Goal: Task Accomplishment & Management: Manage account settings

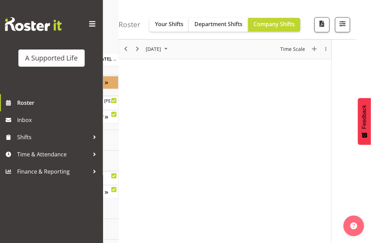
scroll to position [2888, 16]
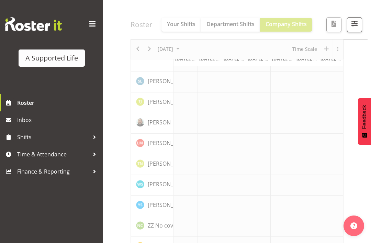
scroll to position [1923, 0]
click at [352, 17] on button "button" at bounding box center [354, 24] width 15 height 15
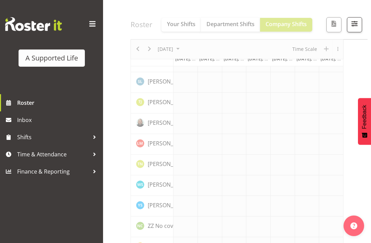
click at [354, 27] on span "button" at bounding box center [354, 23] width 9 height 9
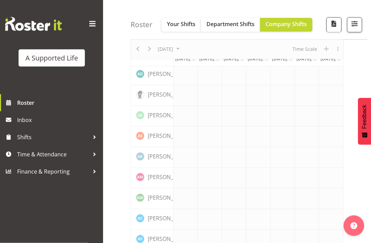
scroll to position [0, 0]
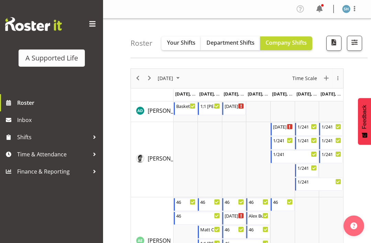
click at [140, 72] on div "previous period" at bounding box center [138, 78] width 12 height 19
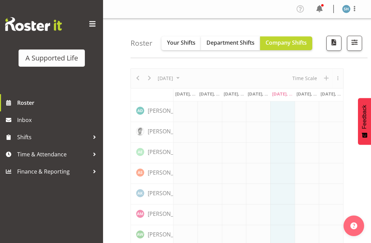
click at [352, 45] on span "button" at bounding box center [354, 42] width 9 height 9
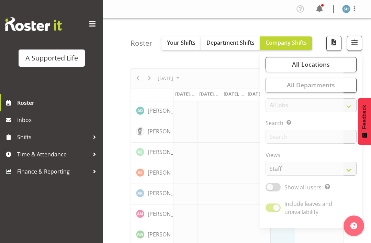
click at [324, 64] on span "All Locations" at bounding box center [311, 64] width 38 height 8
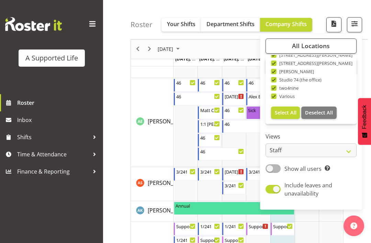
scroll to position [231, 0]
click at [323, 111] on span "Deselect All" at bounding box center [319, 112] width 28 height 7
checkbox input "false"
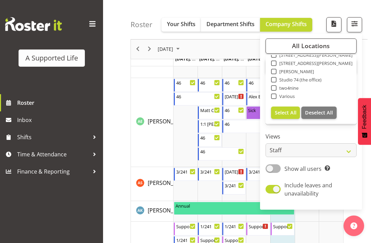
checkbox input "false"
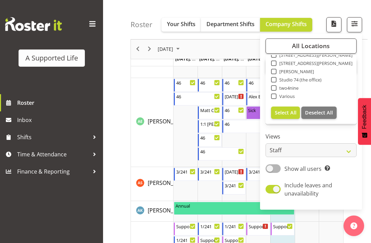
checkbox input "false"
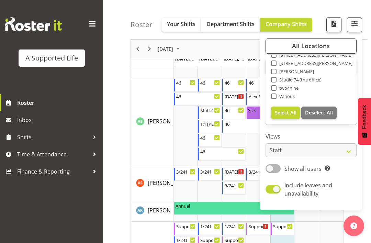
checkbox input "false"
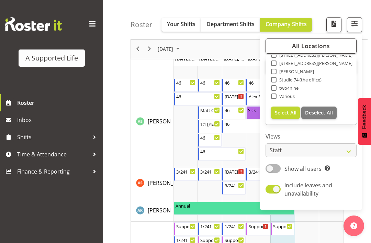
checkbox input "false"
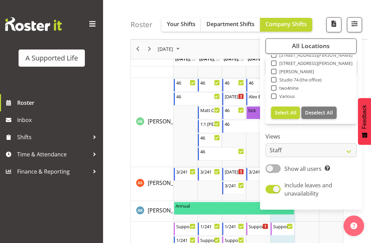
checkbox input "false"
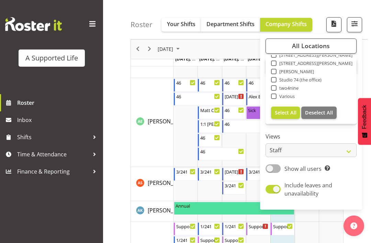
checkbox input "false"
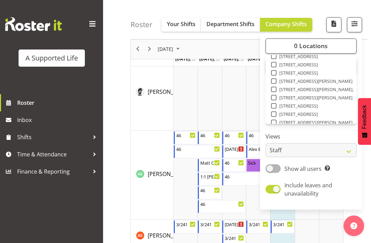
scroll to position [153, 0]
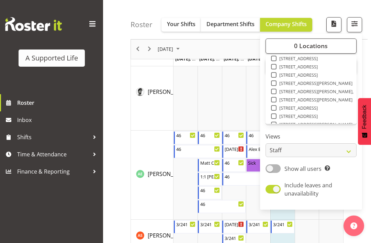
click at [305, 72] on span "[STREET_ADDRESS]" at bounding box center [297, 74] width 42 height 5
click at [275, 73] on input "[STREET_ADDRESS]" at bounding box center [273, 75] width 4 height 4
checkbox input "true"
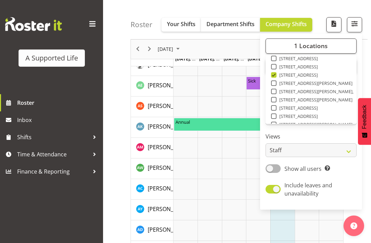
click at [355, 23] on span "button" at bounding box center [354, 23] width 9 height 9
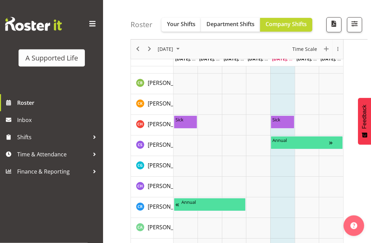
scroll to position [378, 0]
click at [281, 119] on div "Sick" at bounding box center [282, 118] width 21 height 7
click at [186, 117] on div "Sick" at bounding box center [185, 118] width 21 height 7
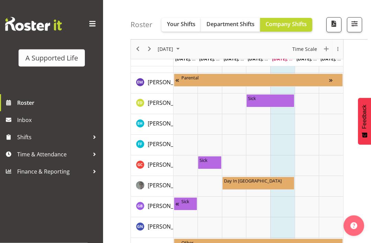
scroll to position [602, 0]
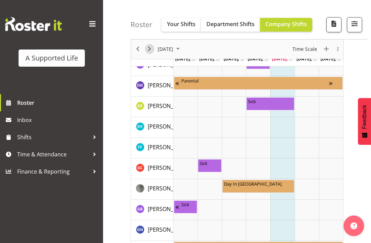
click at [150, 49] on span "Next" at bounding box center [149, 49] width 8 height 9
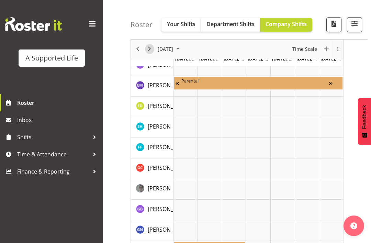
scroll to position [95, 0]
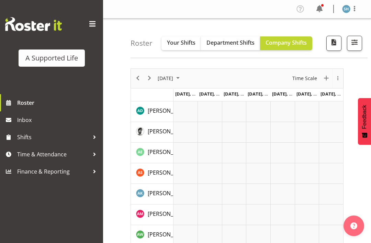
click at [354, 43] on span "button" at bounding box center [354, 42] width 9 height 9
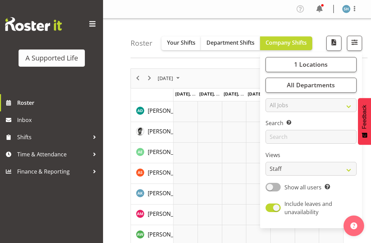
click at [307, 65] on span "1 Locations" at bounding box center [311, 64] width 34 height 8
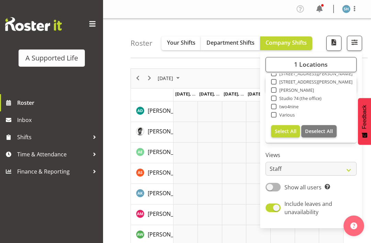
scroll to position [231, 0]
click at [286, 128] on span "Select All" at bounding box center [285, 131] width 22 height 7
checkbox input "true"
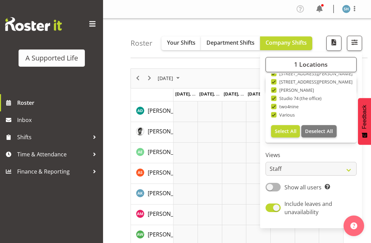
checkbox input "true"
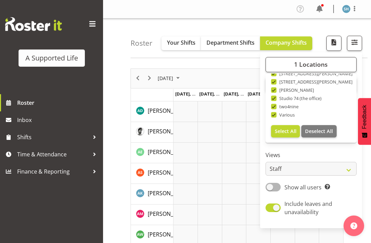
checkbox input "true"
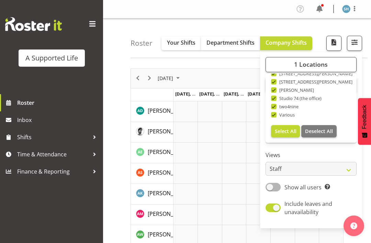
checkbox input "true"
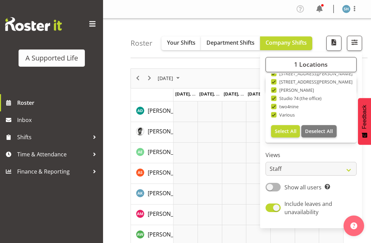
checkbox input "true"
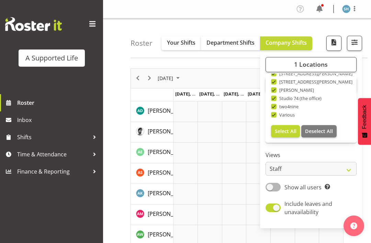
checkbox input "true"
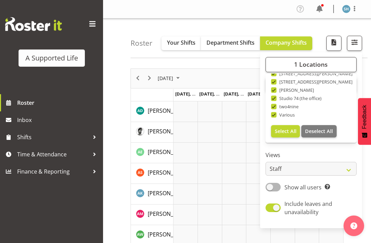
checkbox input "true"
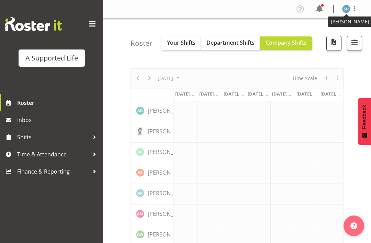
click at [345, 8] on img at bounding box center [346, 9] width 8 height 8
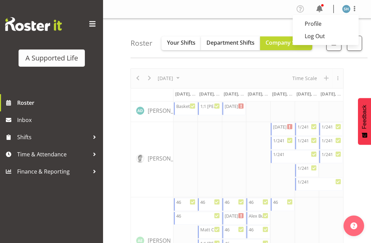
click at [319, 33] on link "Log Out" at bounding box center [325, 36] width 66 height 12
